Goal: Transaction & Acquisition: Book appointment/travel/reservation

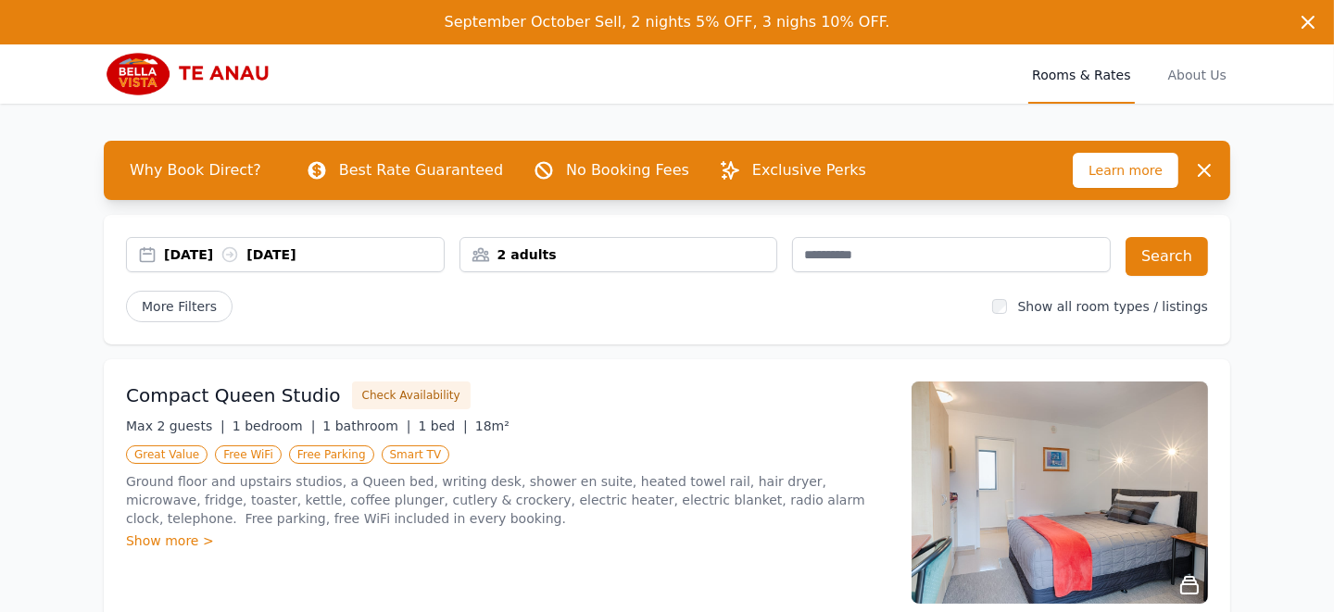
click at [145, 253] on div "[DATE] [DATE]" at bounding box center [285, 255] width 317 height 19
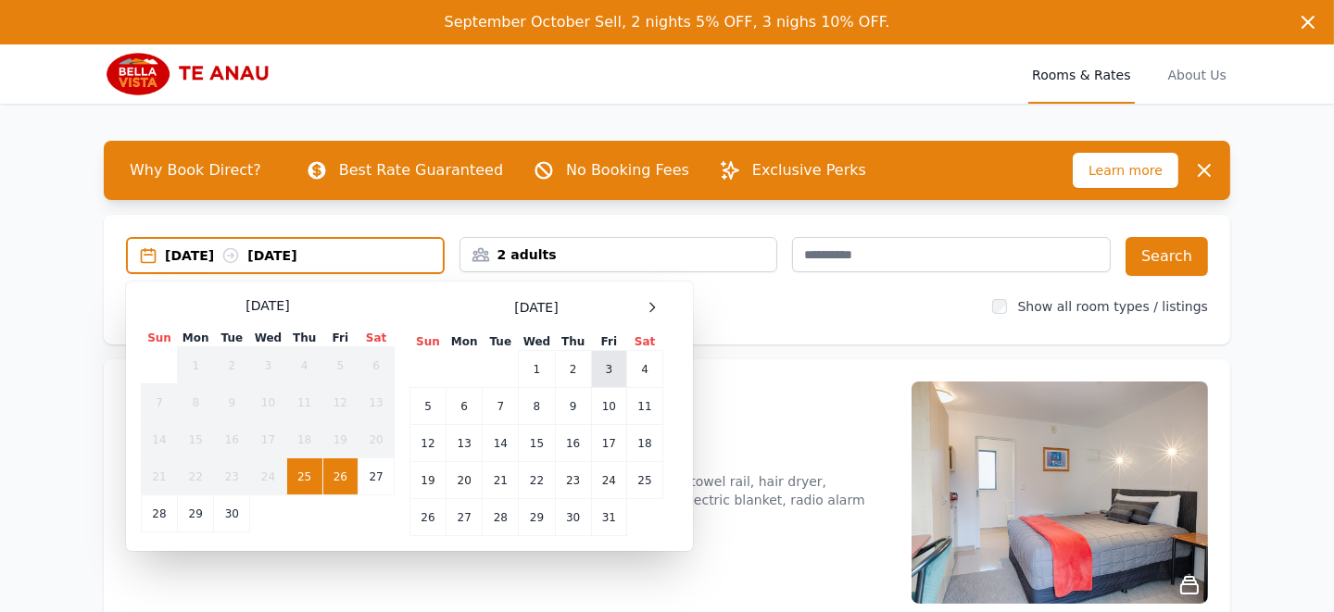
click at [608, 368] on td "3" at bounding box center [608, 369] width 35 height 37
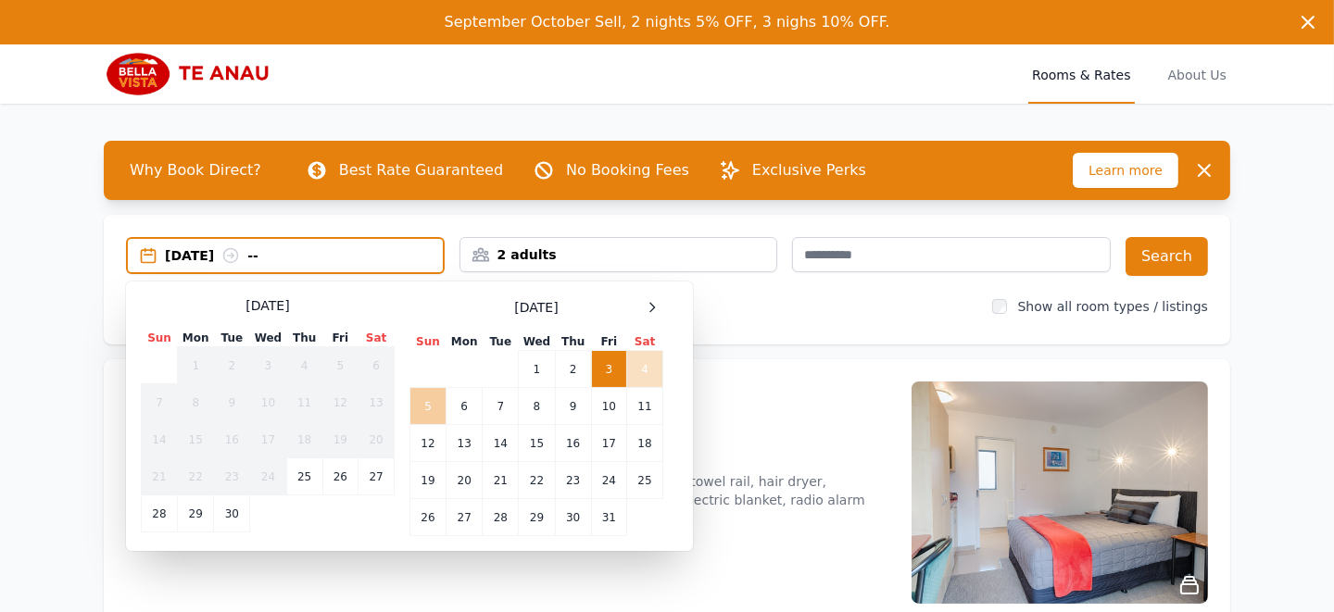
click at [425, 403] on td "5" at bounding box center [428, 406] width 36 height 37
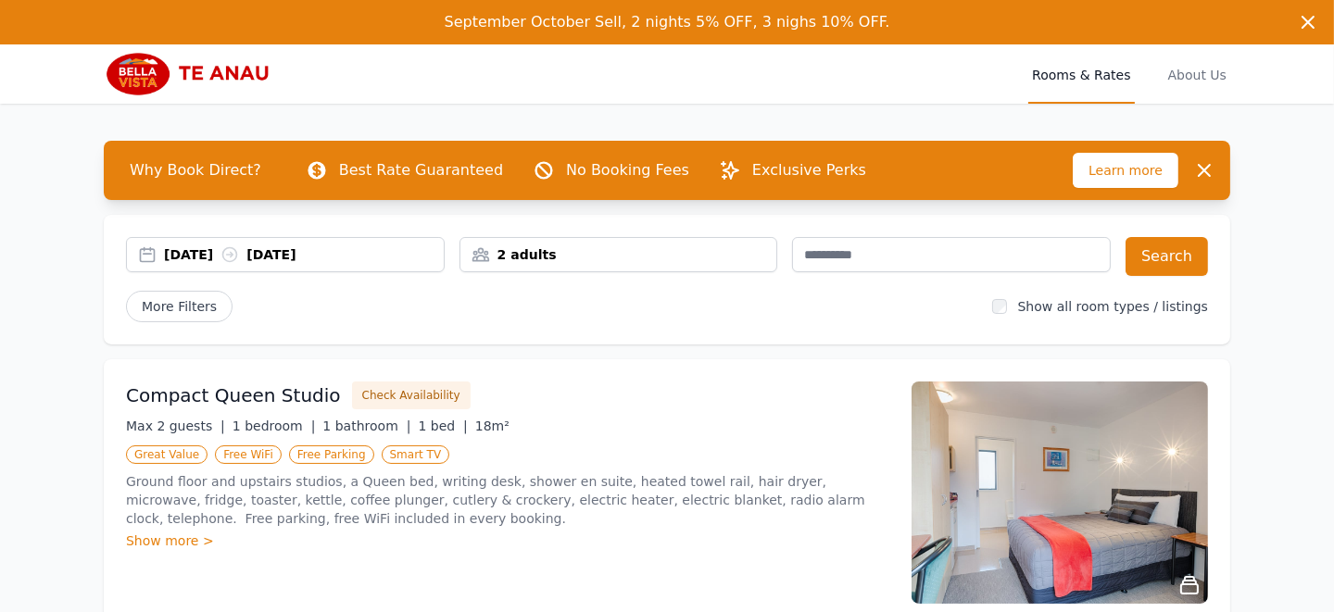
click at [561, 249] on div "2 adults" at bounding box center [618, 255] width 317 height 19
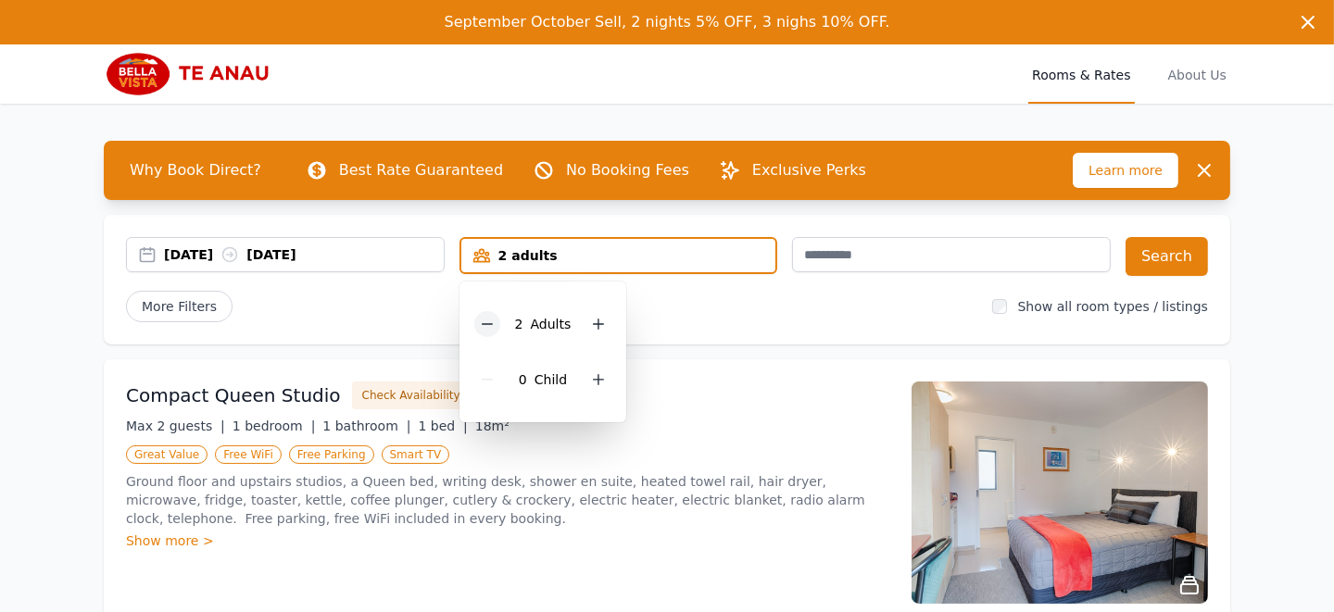
click at [489, 321] on icon at bounding box center [487, 324] width 15 height 15
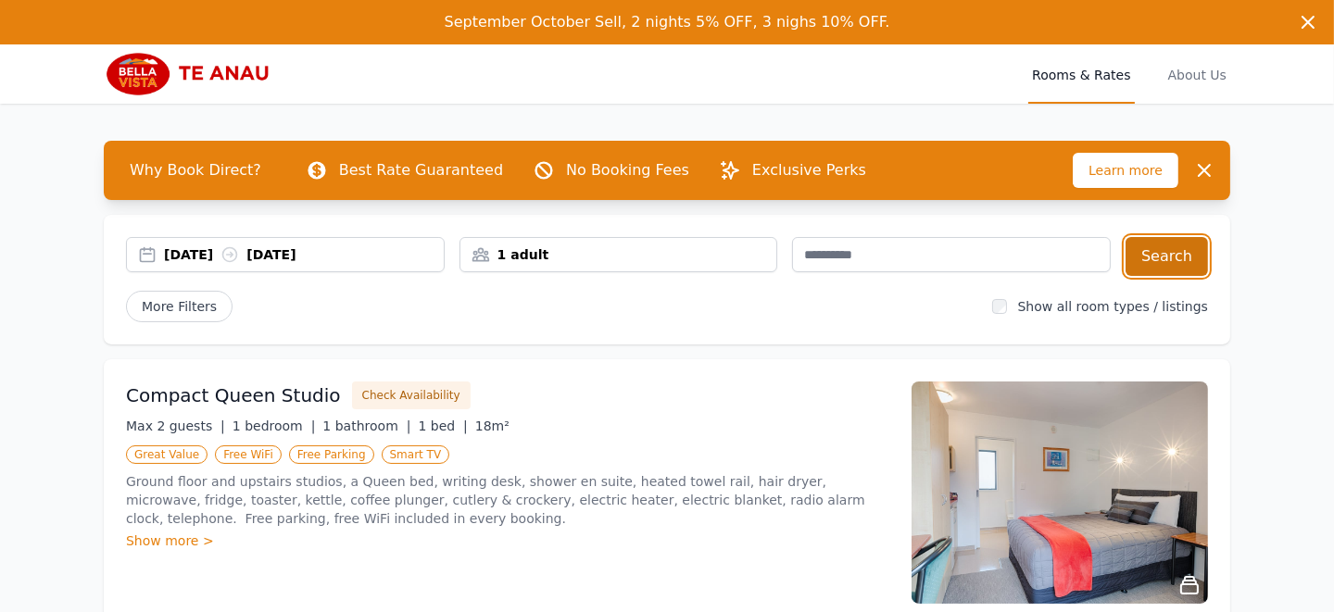
click at [1176, 246] on button "Search" at bounding box center [1167, 256] width 82 height 39
click at [1093, 71] on span "Rooms & Rates" at bounding box center [1081, 73] width 106 height 59
click at [1092, 88] on span "Rooms & Rates" at bounding box center [1081, 73] width 106 height 59
